Goal: Task Accomplishment & Management: Use online tool/utility

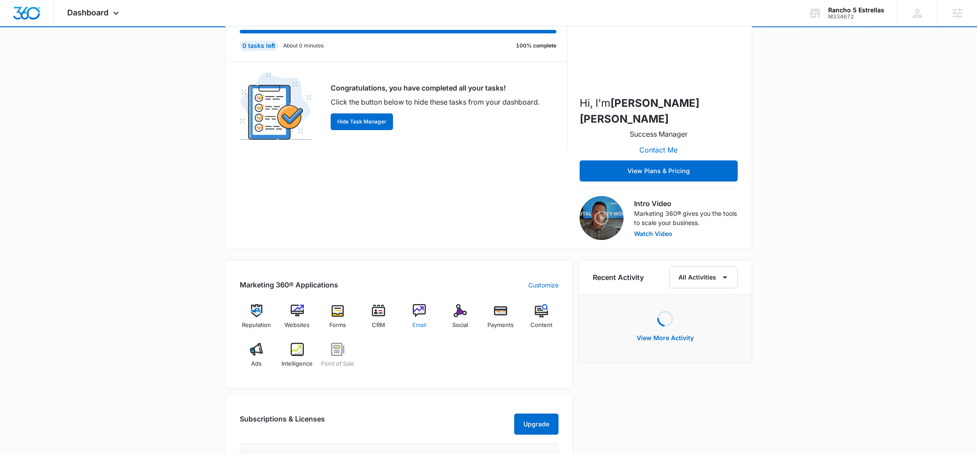
scroll to position [131, 0]
click at [421, 320] on span "Email" at bounding box center [419, 324] width 14 height 9
